Goal: Information Seeking & Learning: Learn about a topic

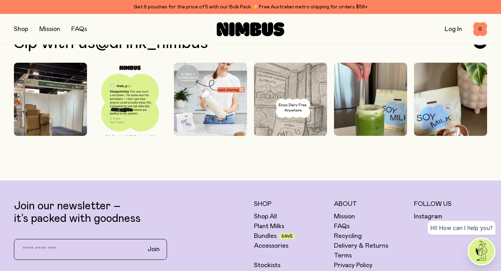
scroll to position [1844, 0]
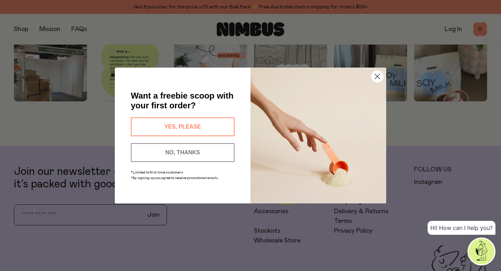
click at [381, 76] on circle "Close dialog" at bounding box center [377, 76] width 11 height 11
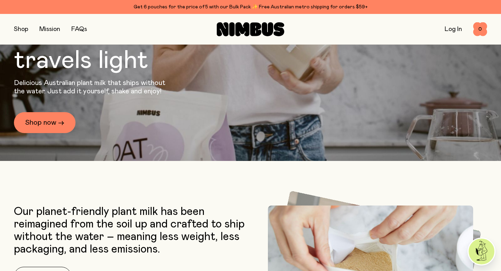
scroll to position [0, 0]
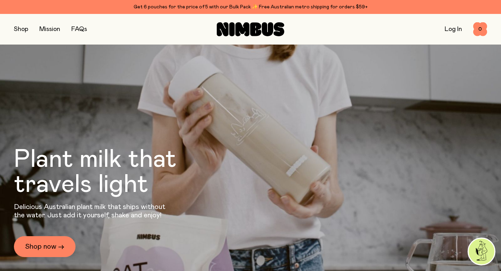
click at [49, 28] on link "Mission" at bounding box center [49, 29] width 21 height 6
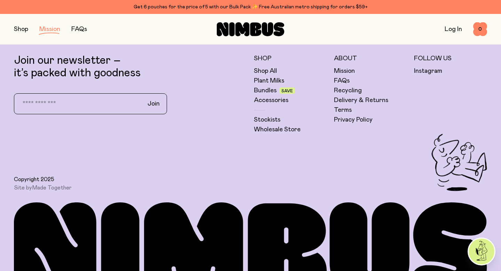
scroll to position [1367, 0]
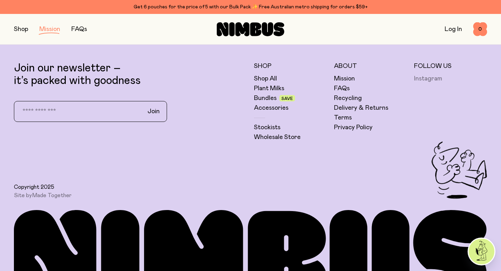
click at [423, 79] on link "Instagram" at bounding box center [428, 79] width 28 height 8
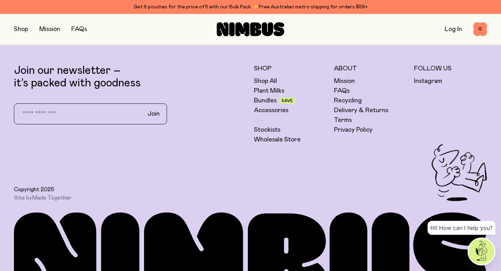
scroll to position [1945, 0]
click at [346, 119] on link "Terms" at bounding box center [343, 120] width 18 height 8
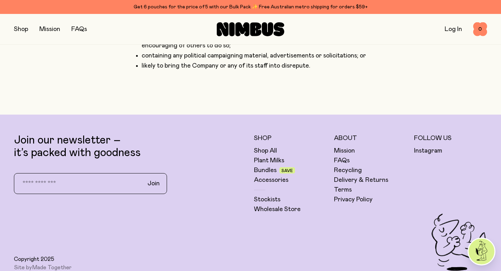
scroll to position [5553, 0]
click at [349, 195] on link "Privacy Policy" at bounding box center [353, 199] width 39 height 8
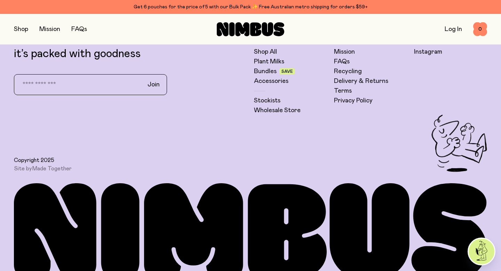
scroll to position [4077, 0]
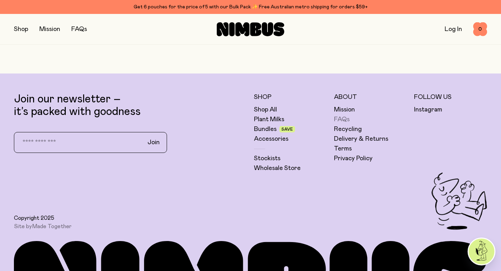
click at [343, 115] on link "FAQs" at bounding box center [342, 119] width 16 height 8
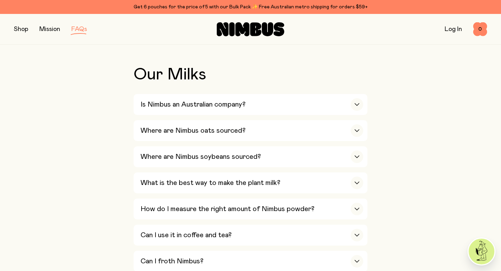
scroll to position [151, 0]
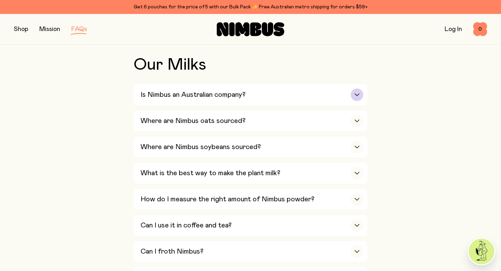
click at [196, 94] on h3 "Is Nimbus an Australian company?" at bounding box center [193, 95] width 105 height 8
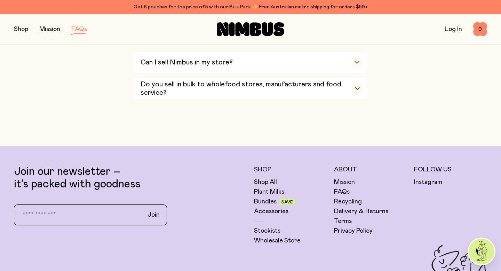
scroll to position [1346, 0]
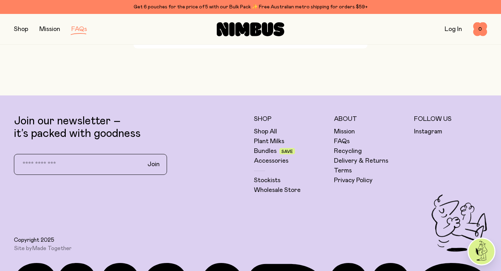
click at [351, 123] on h5 "About" at bounding box center [370, 119] width 73 height 8
click at [348, 136] on link "Mission" at bounding box center [344, 131] width 21 height 8
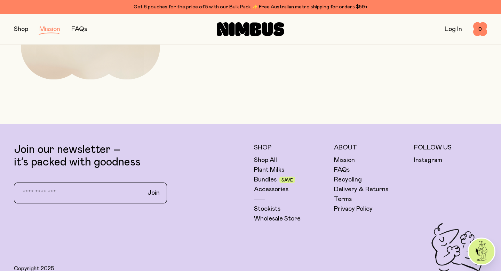
scroll to position [1312, 0]
